Goal: Communication & Community: Answer question/provide support

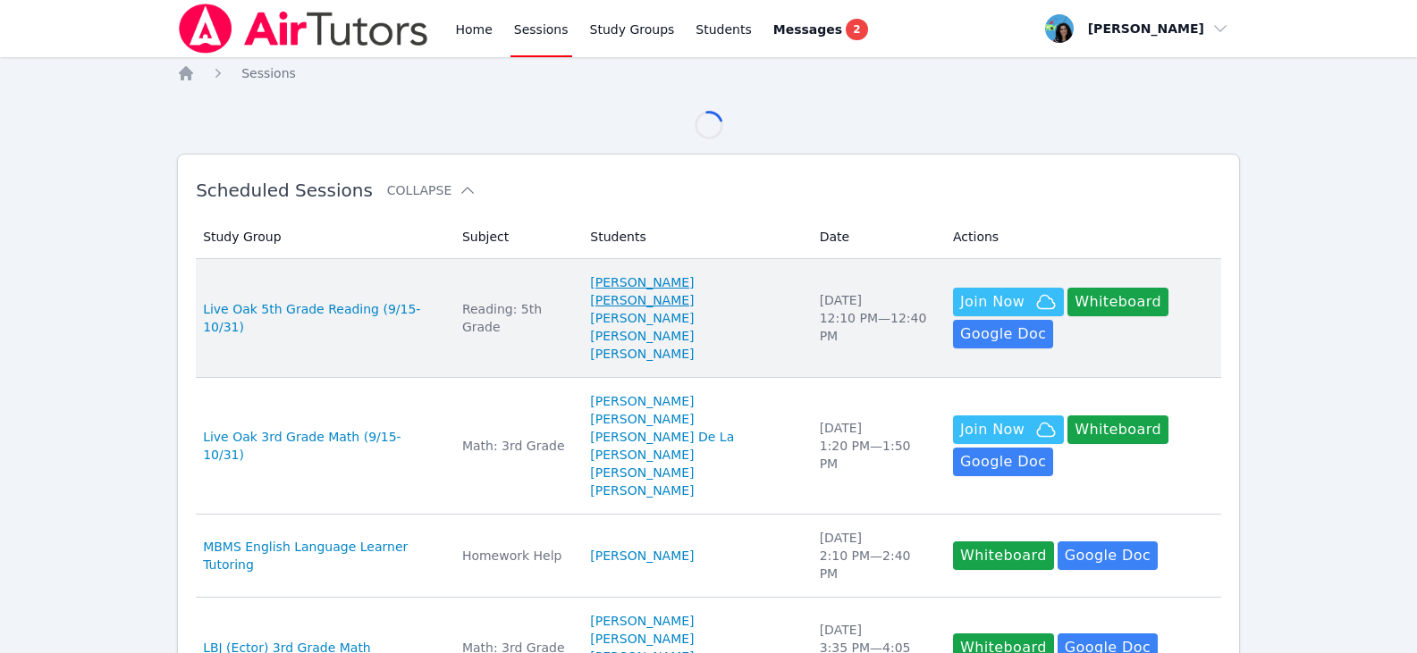
click at [718, 273] on link "Jonathan Diaz Nunez" at bounding box center [693, 291] width 207 height 36
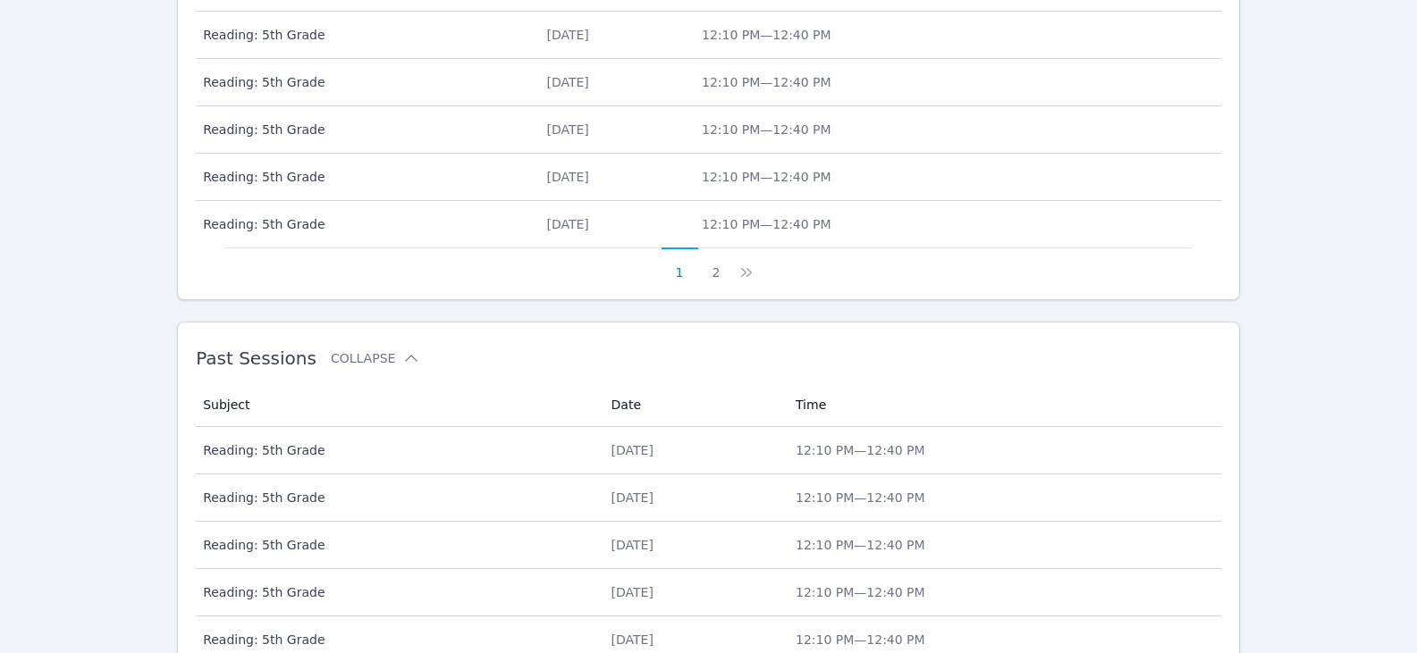
scroll to position [959, 0]
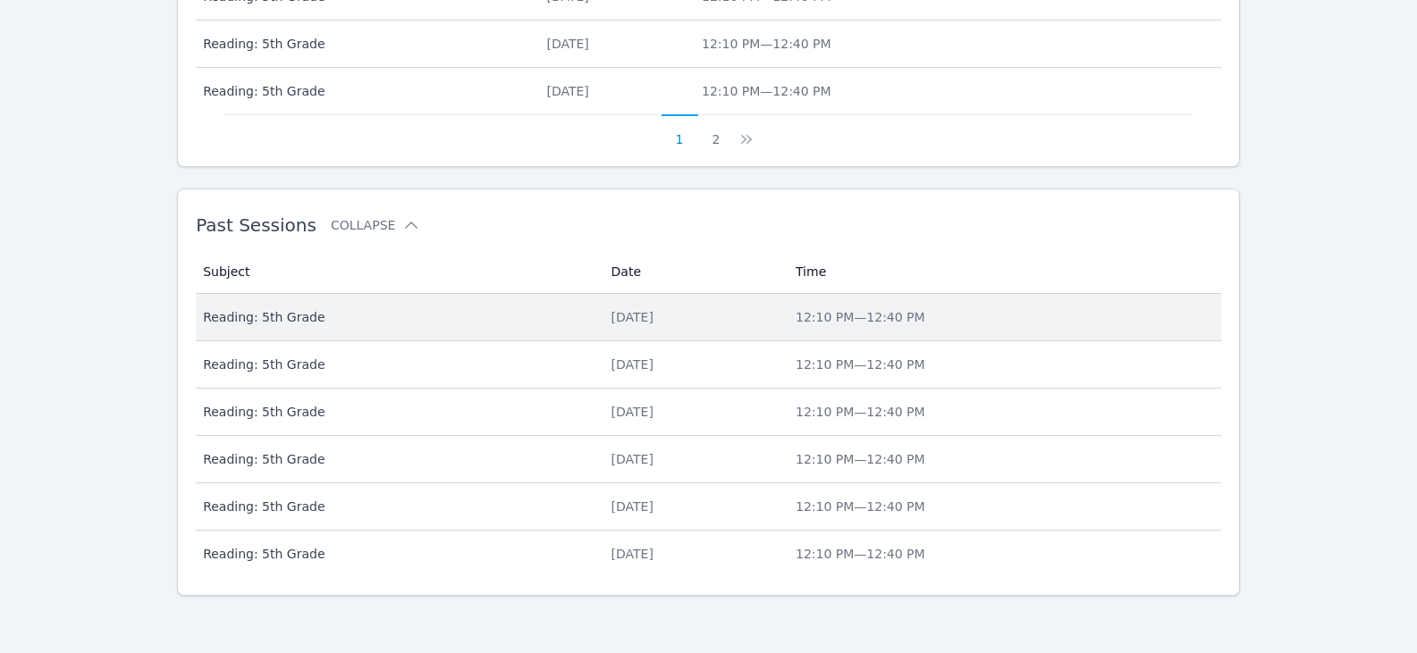
click at [528, 316] on span "Reading: 5th Grade" at bounding box center [396, 317] width 386 height 18
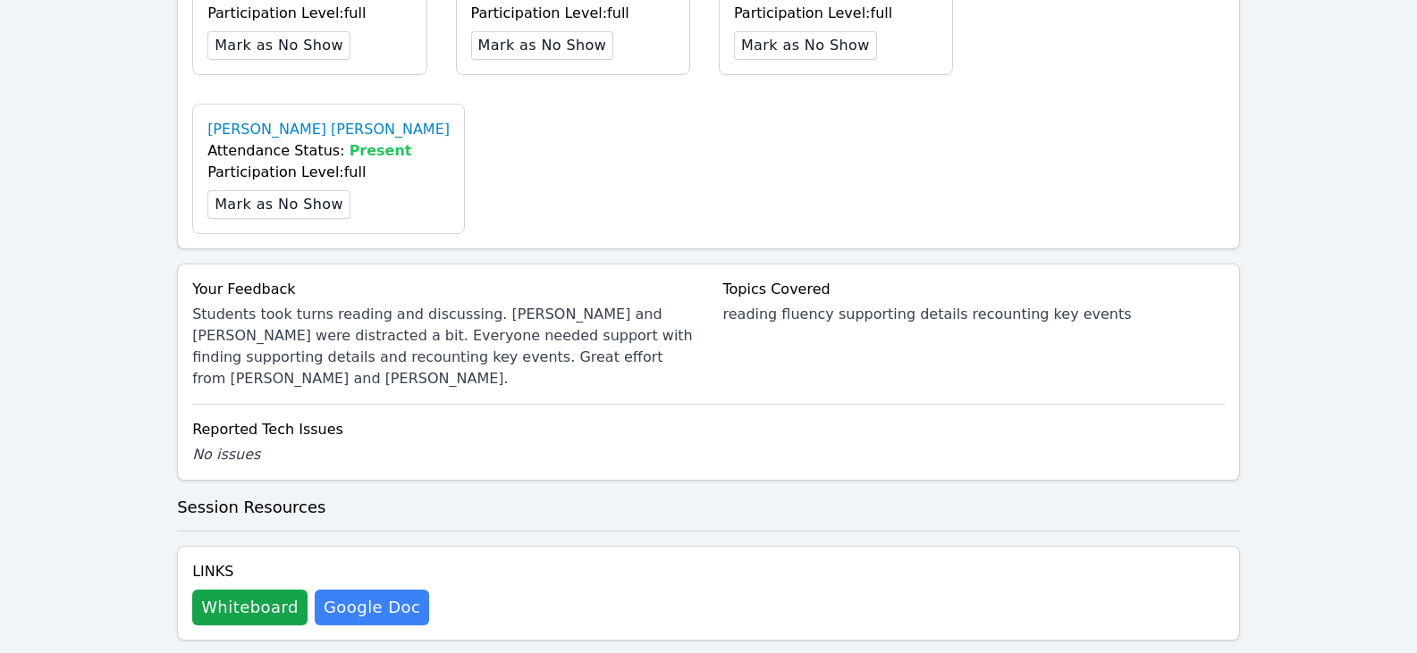
scroll to position [804, 0]
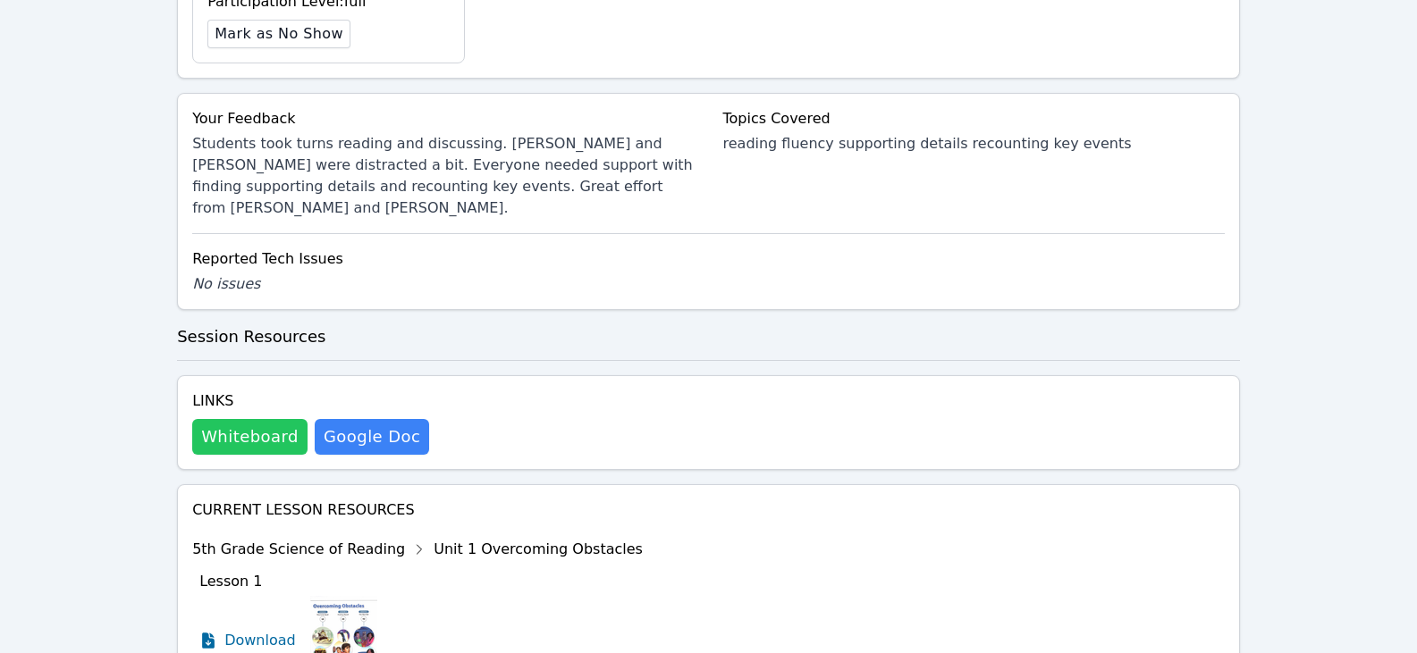
click at [277, 419] on button "Whiteboard" at bounding box center [249, 437] width 115 height 36
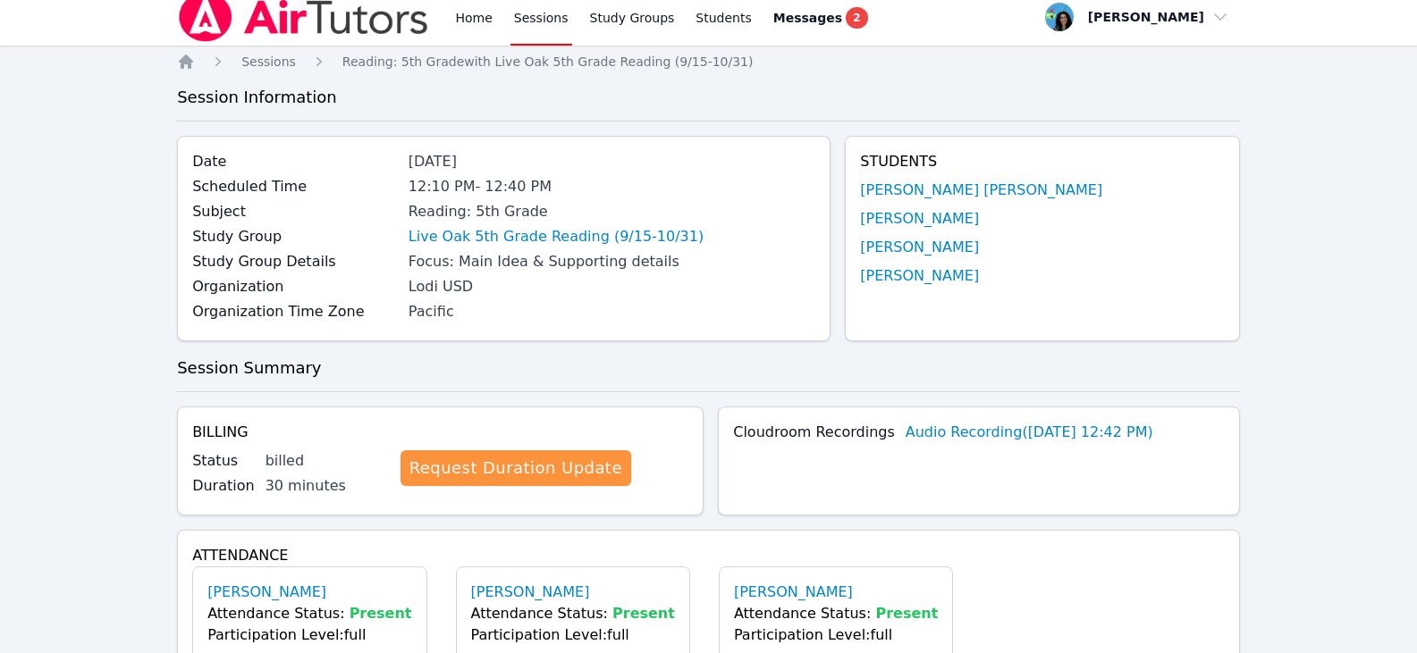
scroll to position [0, 0]
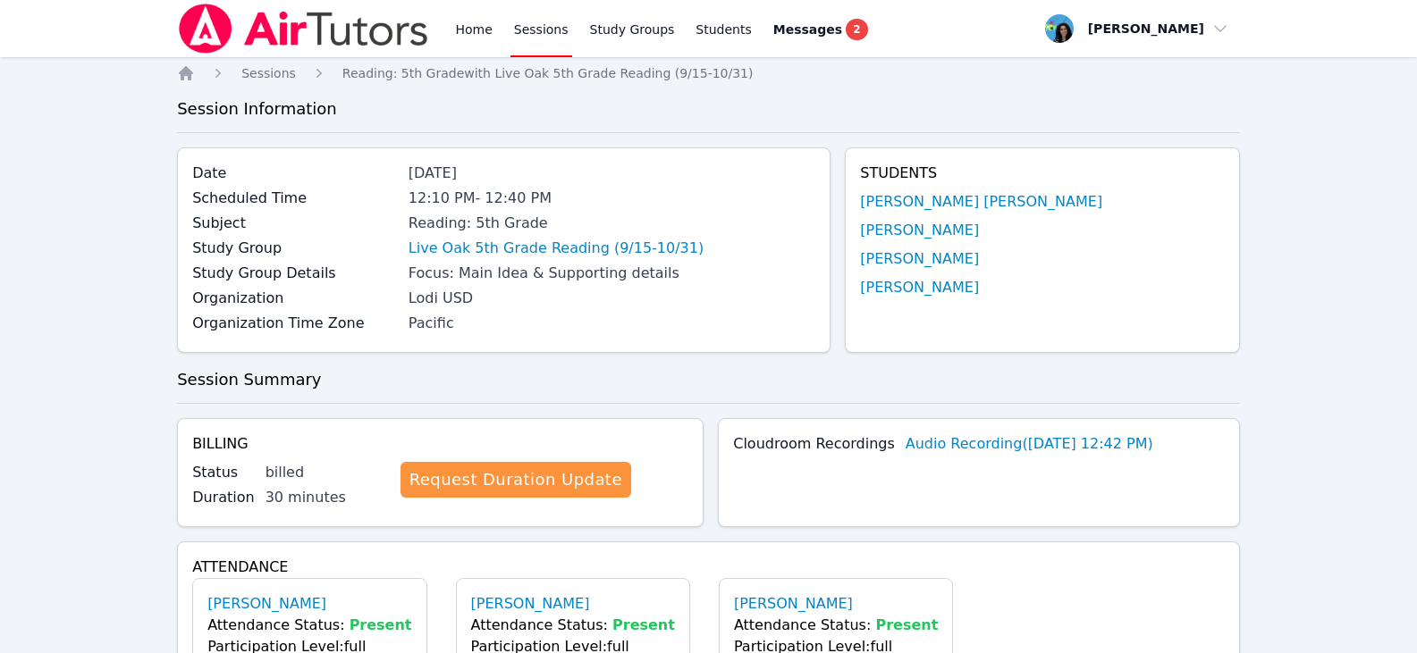
click at [520, 28] on link "Sessions" at bounding box center [541, 28] width 62 height 57
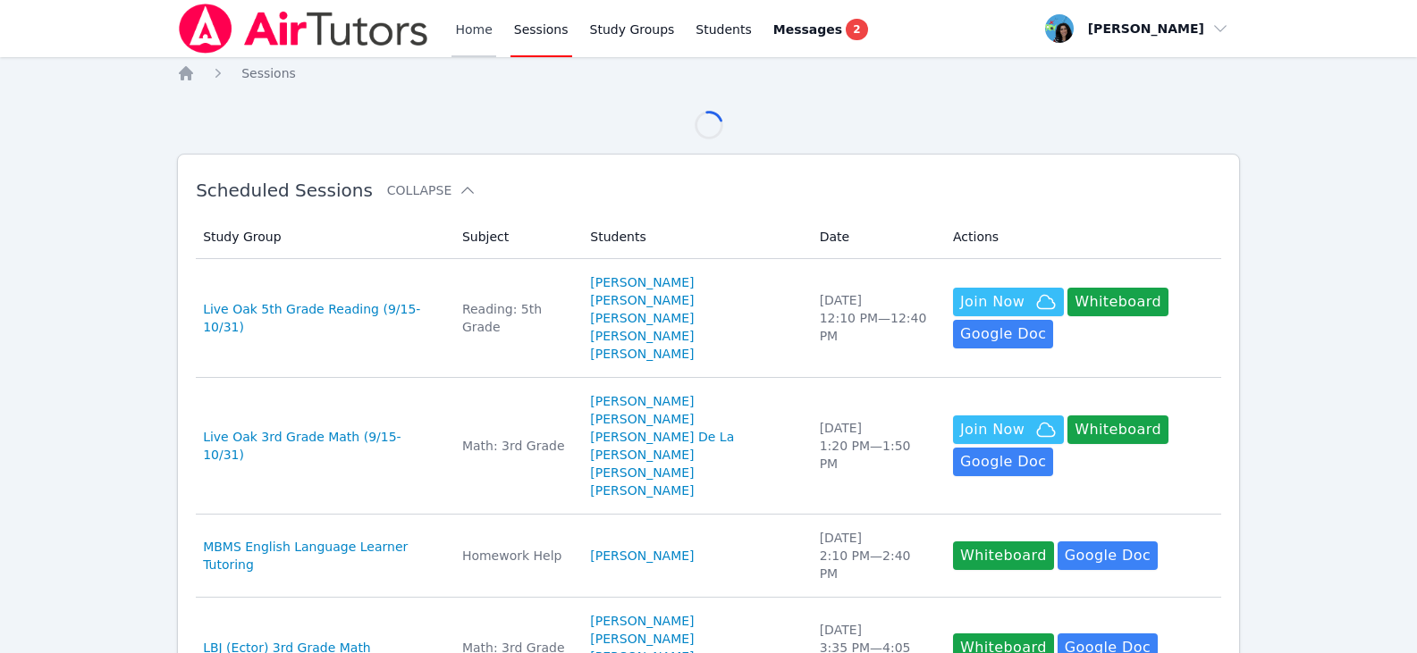
click at [457, 36] on link "Home" at bounding box center [473, 28] width 44 height 57
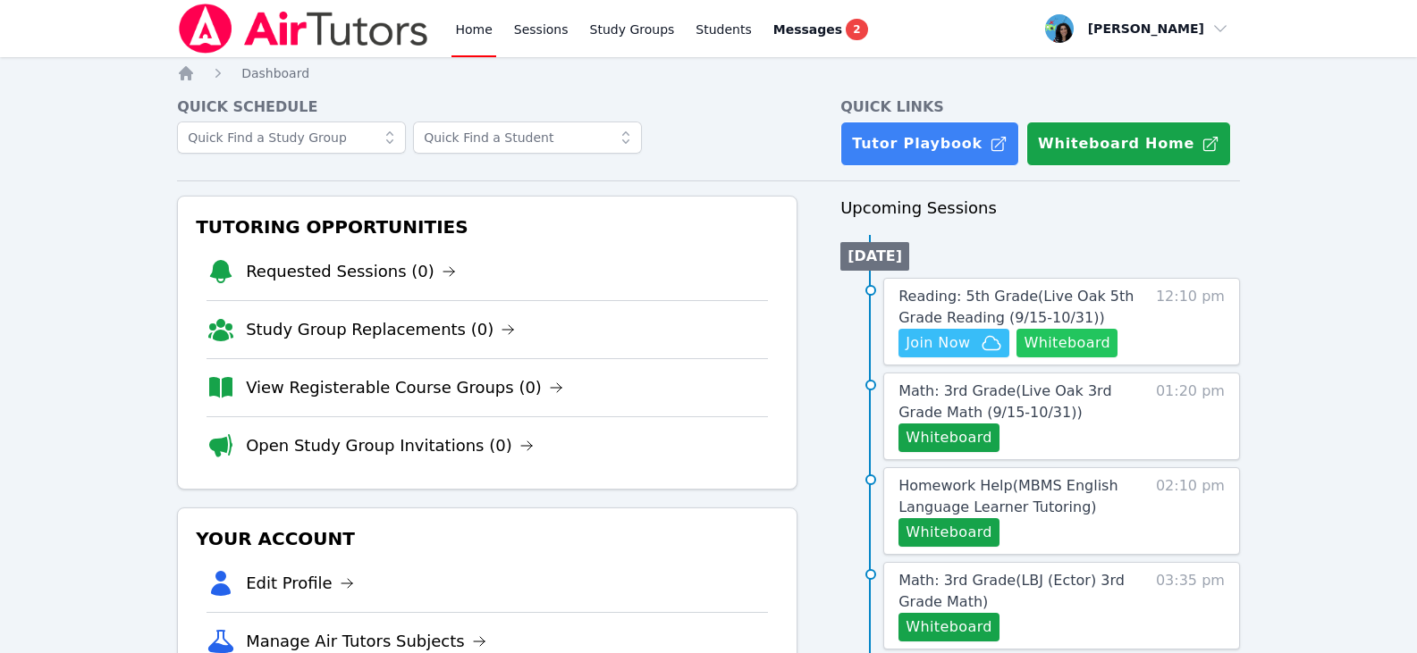
click at [1056, 343] on button "Whiteboard" at bounding box center [1066, 343] width 101 height 29
click at [923, 335] on span "Join Now" at bounding box center [937, 342] width 64 height 21
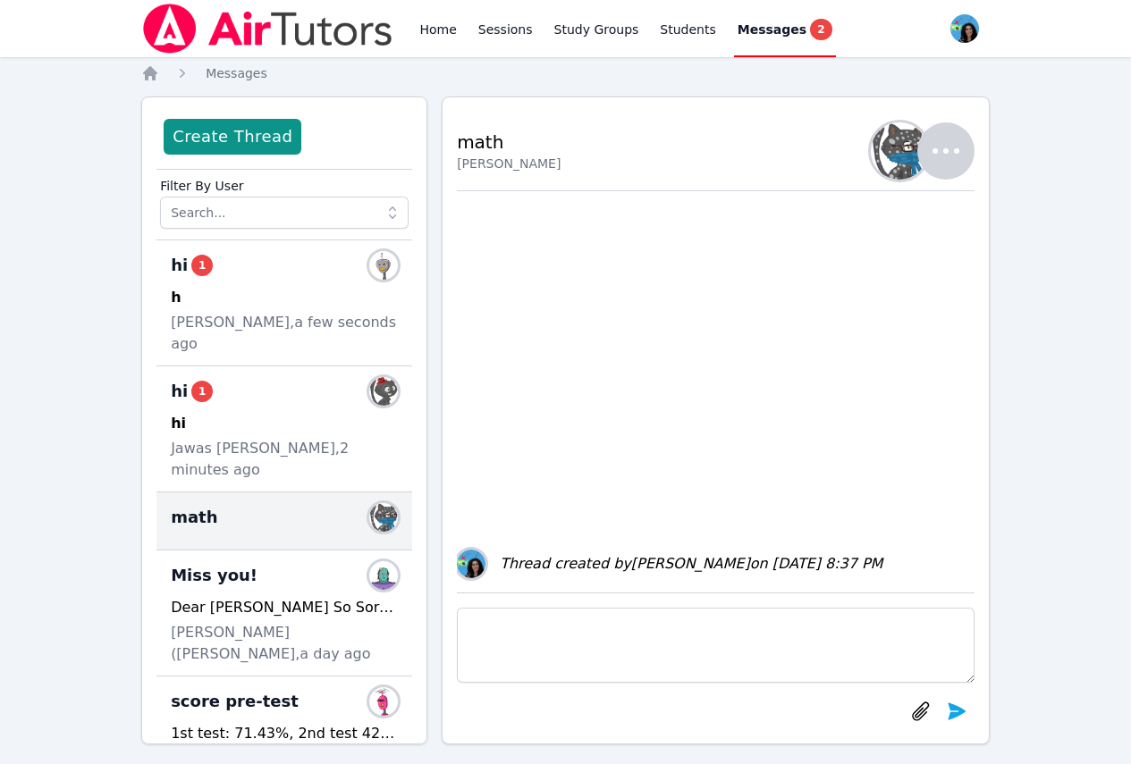
click at [323, 31] on img at bounding box center [267, 29] width 253 height 50
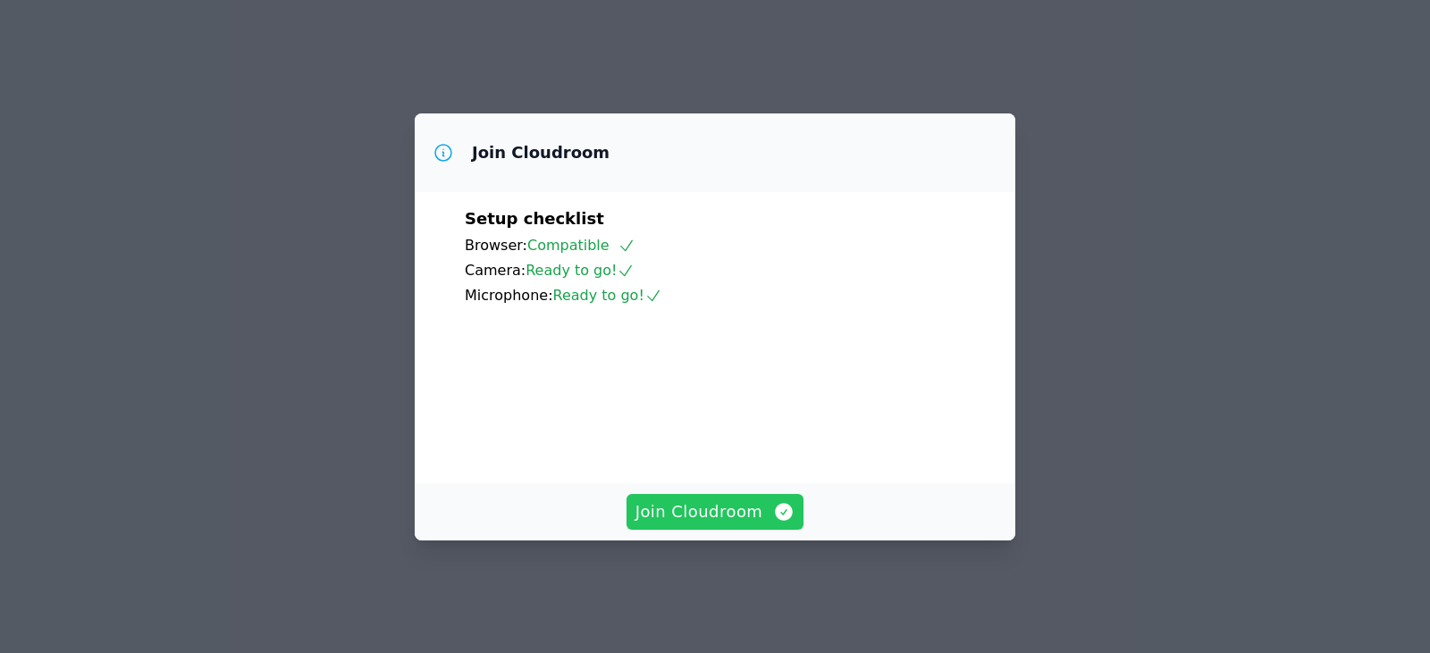
click at [709, 525] on span "Join Cloudroom" at bounding box center [715, 512] width 160 height 25
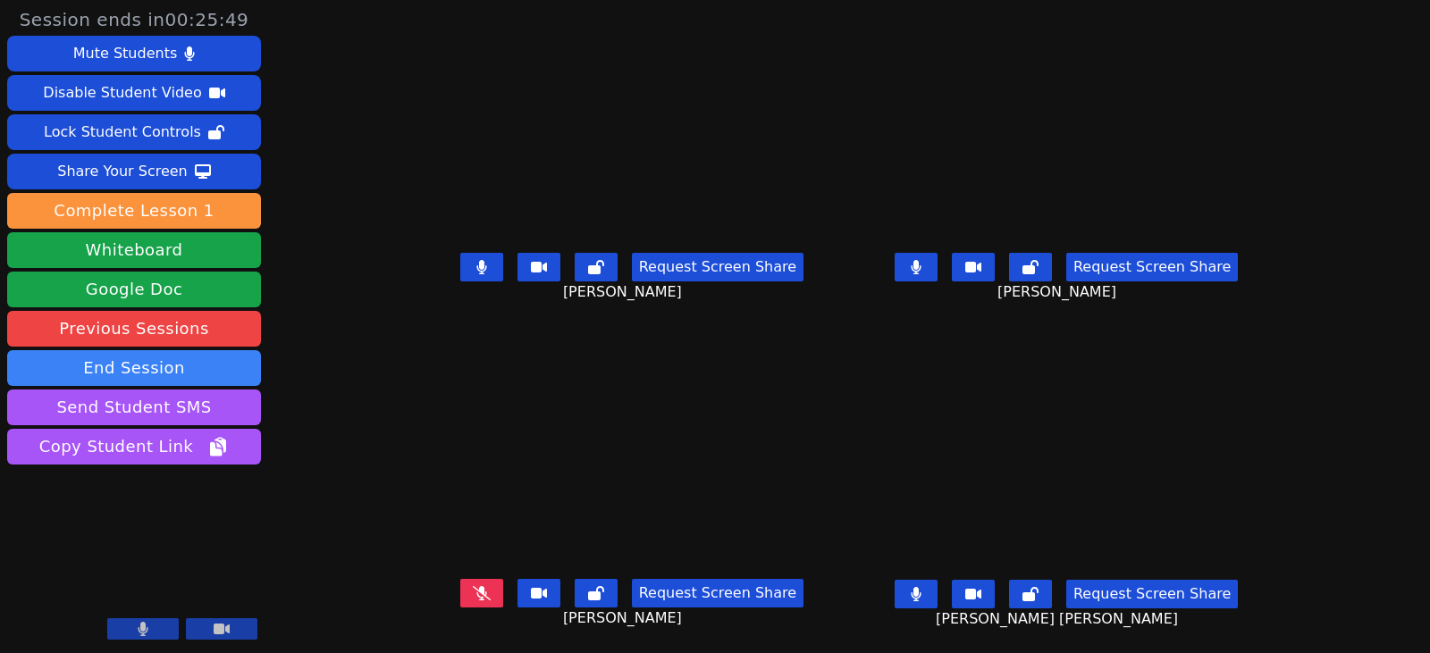
drag, startPoint x: 775, startPoint y: 289, endPoint x: 750, endPoint y: 292, distance: 25.3
click at [775, 289] on div "Request Screen Share Tiffanny Menchaca" at bounding box center [632, 282] width 420 height 72
click at [470, 272] on button at bounding box center [481, 267] width 43 height 29
click at [938, 270] on button at bounding box center [916, 267] width 43 height 29
click at [921, 589] on icon at bounding box center [916, 594] width 11 height 14
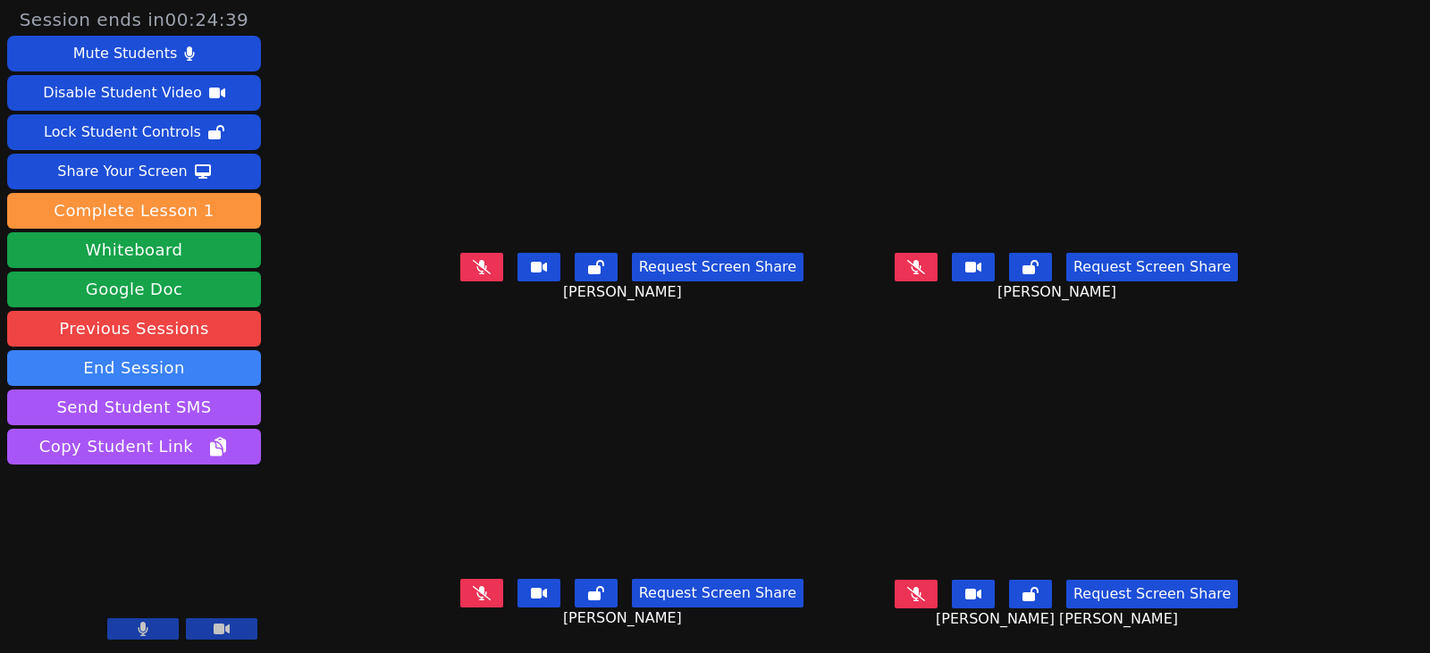
click at [460, 596] on button at bounding box center [481, 593] width 43 height 29
click at [476, 596] on icon at bounding box center [481, 593] width 10 height 14
click at [476, 595] on icon at bounding box center [481, 593] width 10 height 14
click at [925, 266] on icon at bounding box center [916, 267] width 18 height 14
drag, startPoint x: 448, startPoint y: 272, endPoint x: 476, endPoint y: 274, distance: 28.7
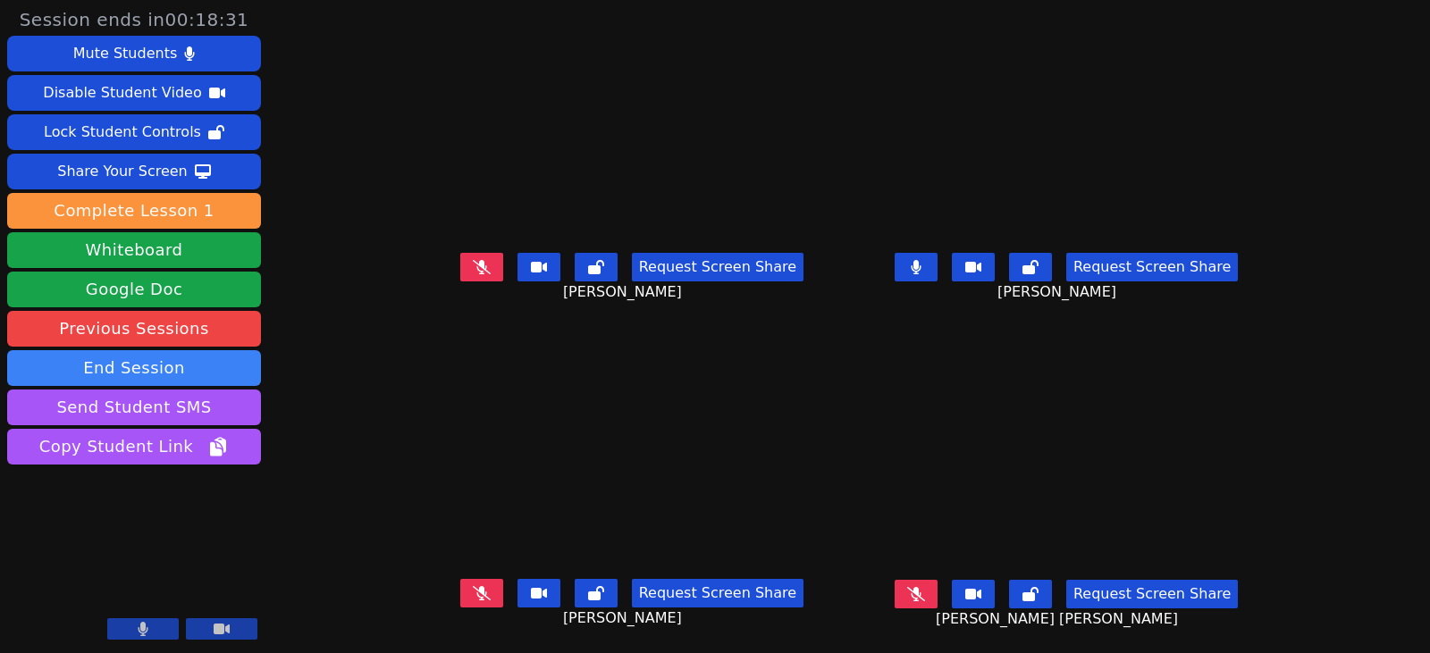
click at [460, 272] on button at bounding box center [481, 267] width 43 height 29
click at [921, 266] on icon at bounding box center [916, 267] width 10 height 14
click at [460, 276] on button at bounding box center [481, 267] width 43 height 29
click at [932, 603] on button at bounding box center [916, 594] width 43 height 29
click at [932, 583] on button at bounding box center [916, 594] width 43 height 29
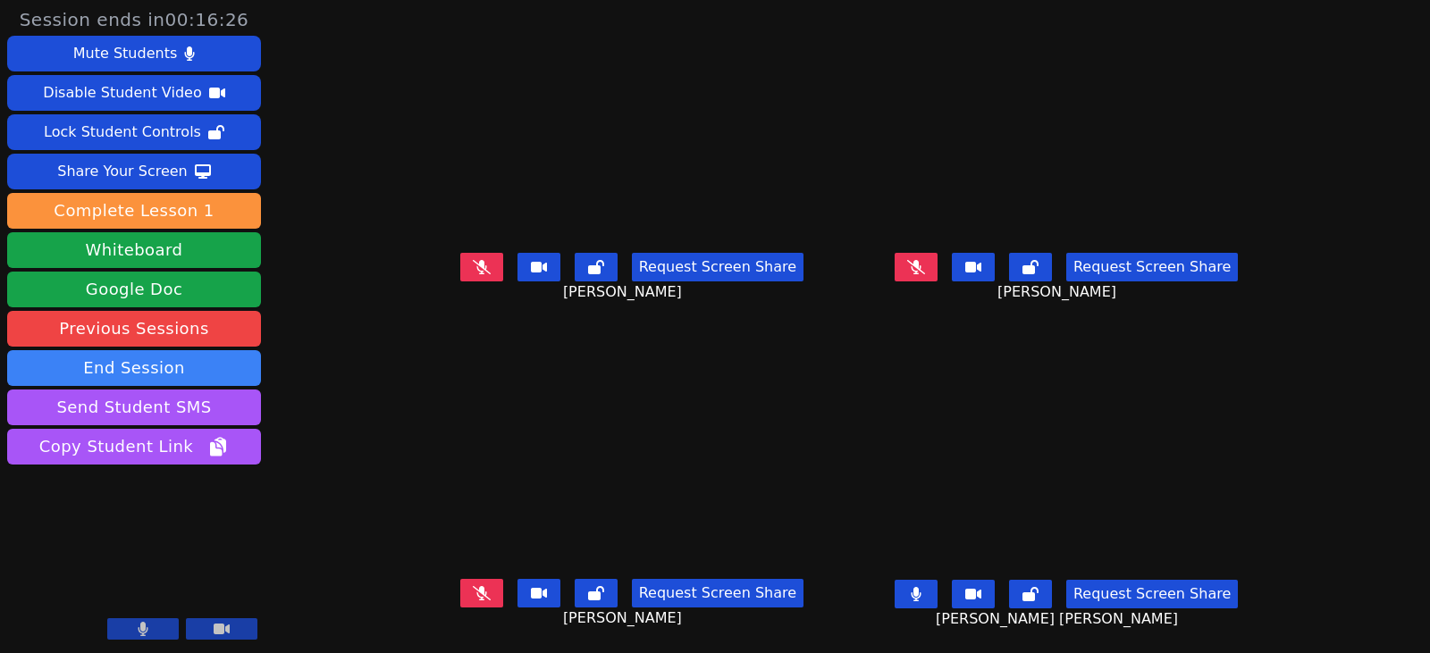
click at [938, 593] on button at bounding box center [916, 594] width 43 height 29
click at [925, 591] on icon at bounding box center [916, 594] width 18 height 14
click at [475, 600] on button at bounding box center [481, 593] width 43 height 29
click at [938, 600] on button at bounding box center [916, 594] width 43 height 29
click at [476, 591] on icon at bounding box center [481, 593] width 11 height 14
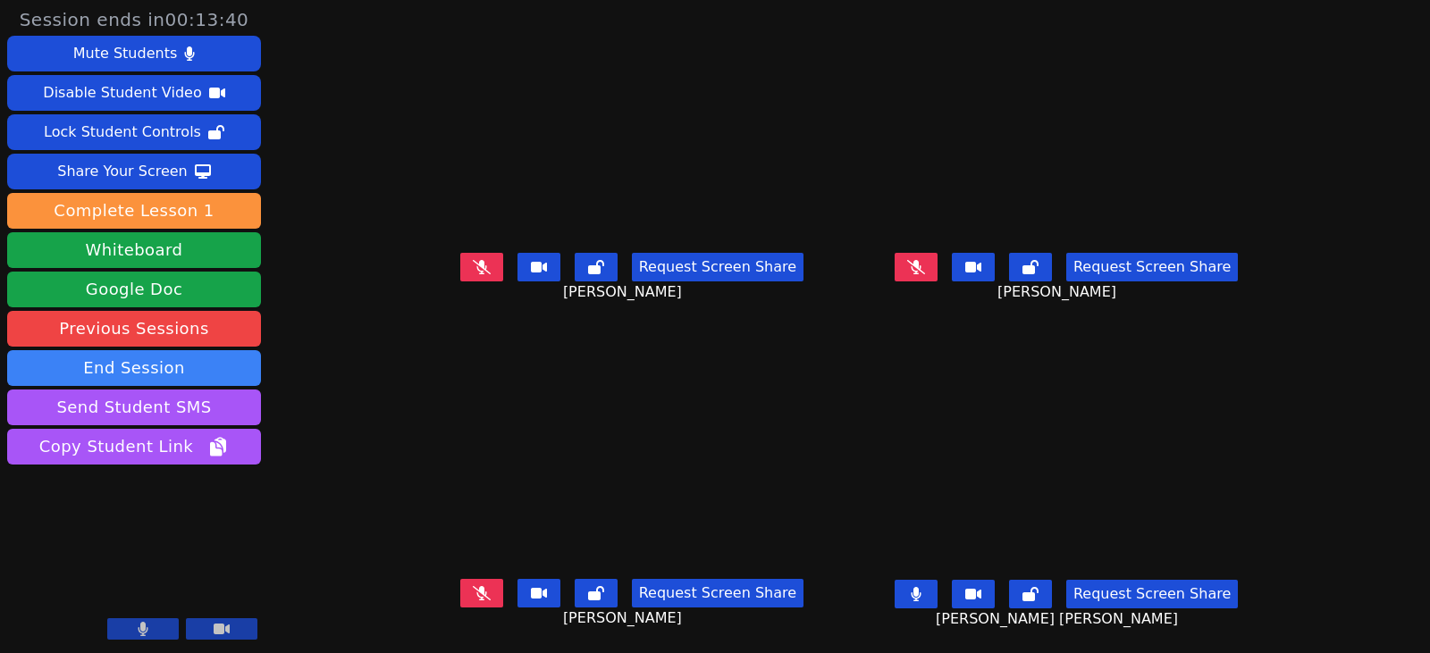
click at [938, 601] on button at bounding box center [916, 594] width 43 height 29
click at [473, 268] on icon at bounding box center [482, 267] width 18 height 14
click at [470, 596] on button at bounding box center [481, 593] width 43 height 29
click at [460, 272] on button at bounding box center [481, 267] width 43 height 29
click at [476, 600] on icon at bounding box center [481, 593] width 11 height 14
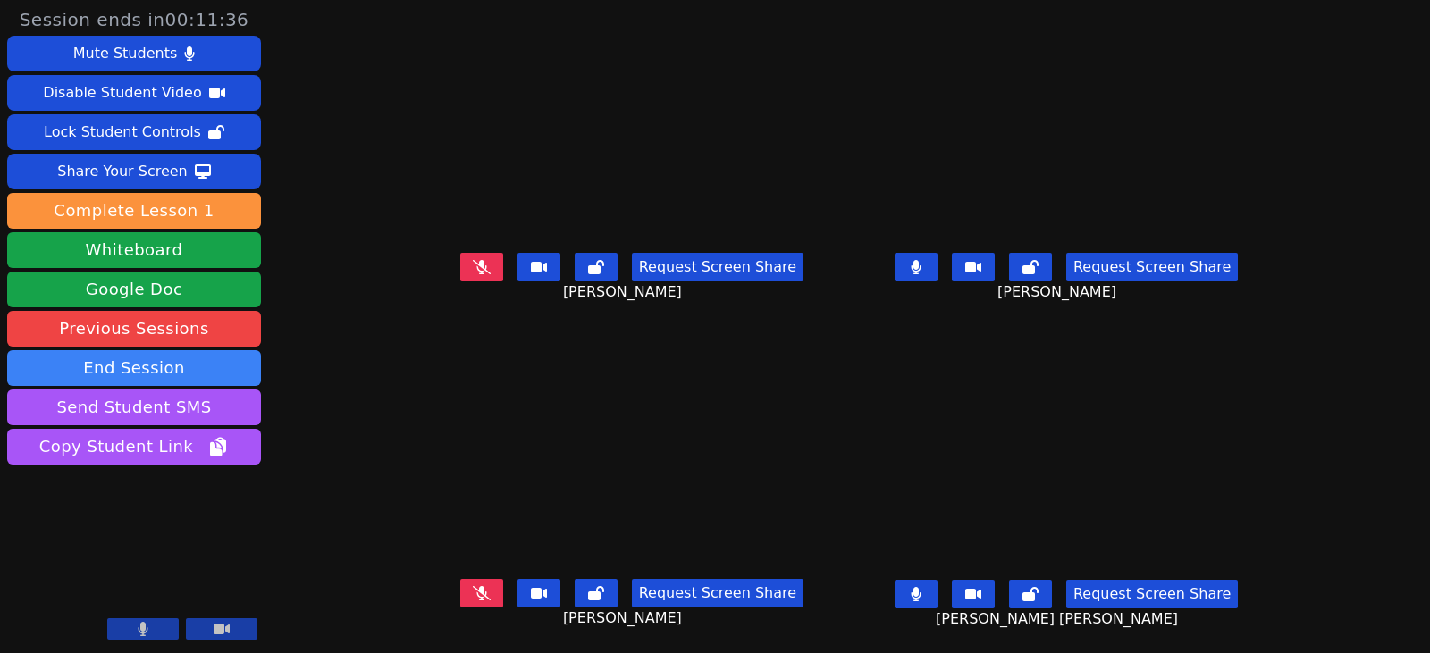
click at [921, 268] on icon at bounding box center [916, 267] width 11 height 14
click at [921, 593] on icon at bounding box center [916, 594] width 10 height 14
click at [932, 269] on button at bounding box center [916, 267] width 43 height 29
click at [921, 273] on icon at bounding box center [916, 267] width 11 height 14
drag, startPoint x: 958, startPoint y: 592, endPoint x: 972, endPoint y: 584, distance: 16.4
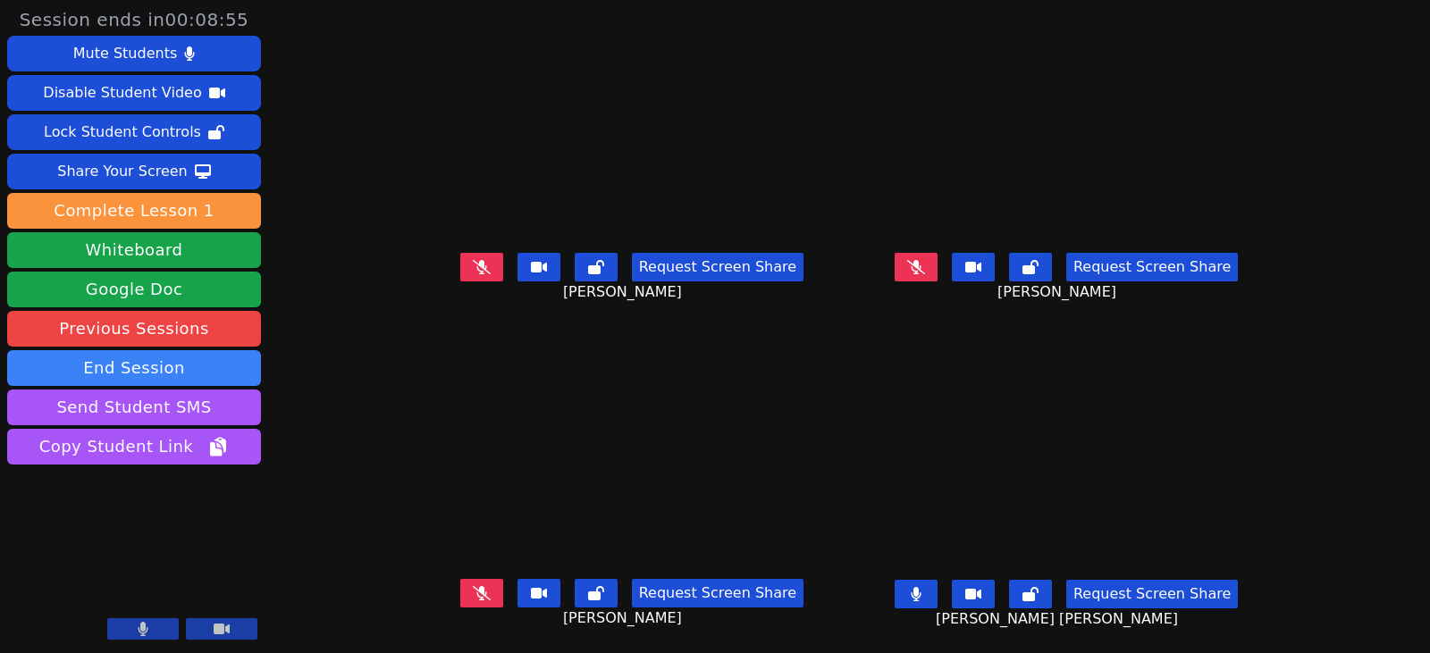
click at [938, 592] on button at bounding box center [916, 594] width 43 height 29
click at [921, 271] on icon at bounding box center [916, 267] width 11 height 14
click at [460, 603] on button at bounding box center [481, 593] width 43 height 29
click at [476, 593] on icon at bounding box center [481, 593] width 10 height 14
click at [473, 592] on icon at bounding box center [482, 593] width 18 height 14
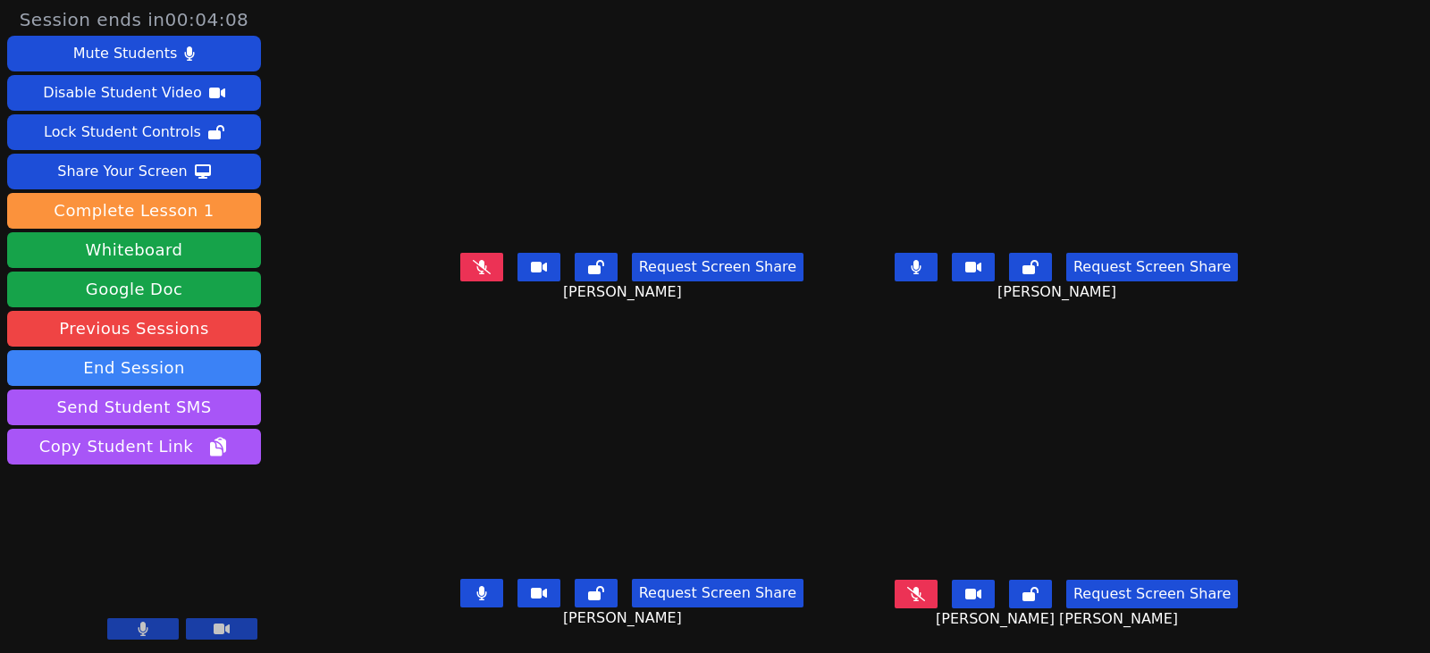
click at [938, 262] on button at bounding box center [916, 267] width 43 height 29
drag, startPoint x: 935, startPoint y: 274, endPoint x: 551, endPoint y: 390, distance: 401.2
click at [935, 274] on button at bounding box center [916, 267] width 43 height 29
click at [932, 273] on button at bounding box center [916, 267] width 43 height 29
